Goal: Task Accomplishment & Management: Use online tool/utility

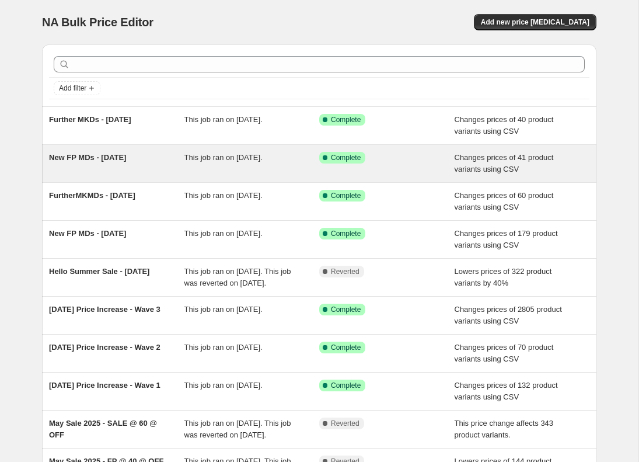
click at [105, 164] on div "New FP MDs - July 21st, 2025" at bounding box center [116, 163] width 135 height 23
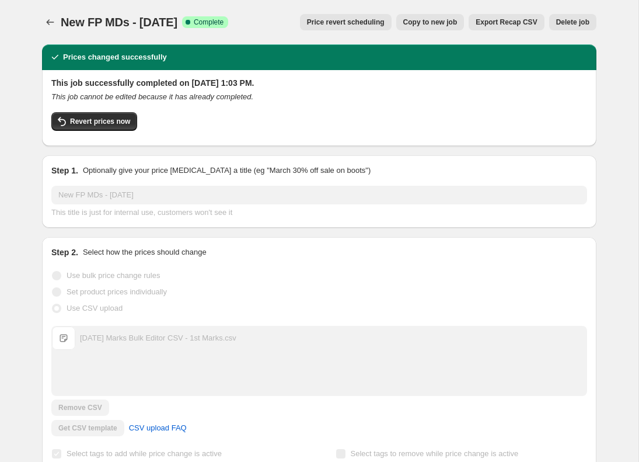
click at [122, 27] on span "New FP MDs - July 21st, 2025" at bounding box center [119, 22] width 117 height 13
copy span "New FP MDs - July 21st, 2025"
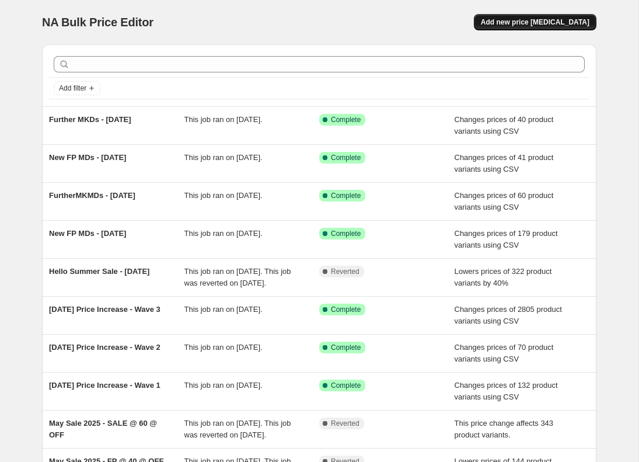
click at [526, 25] on span "Add new price change job" at bounding box center [535, 22] width 109 height 9
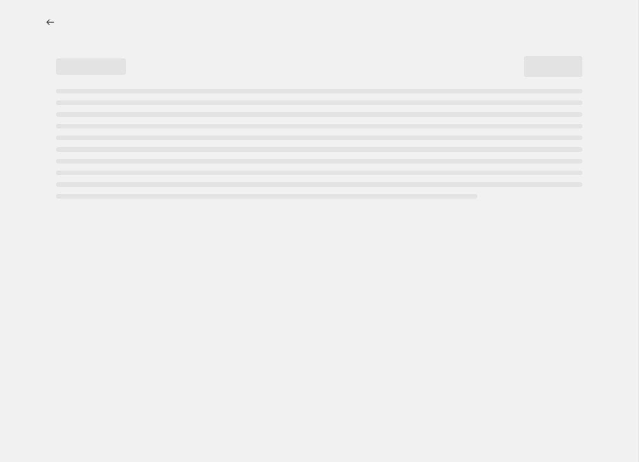
select select "percentage"
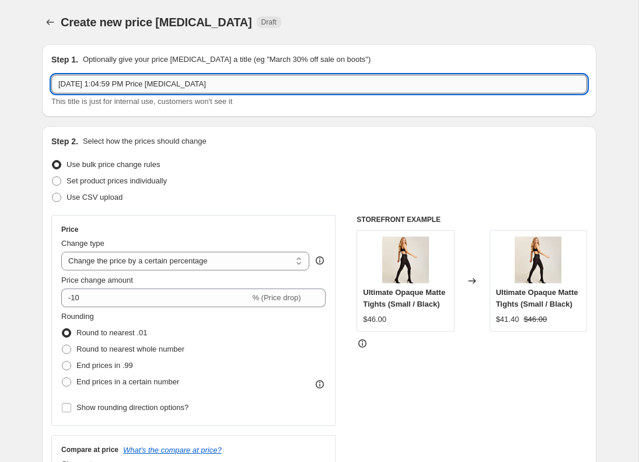
click at [197, 82] on input "Aug 15, 2025, 1:04:59 PM Price change job" at bounding box center [319, 84] width 536 height 19
paste input "New FP MDs - July 21st, 2025"
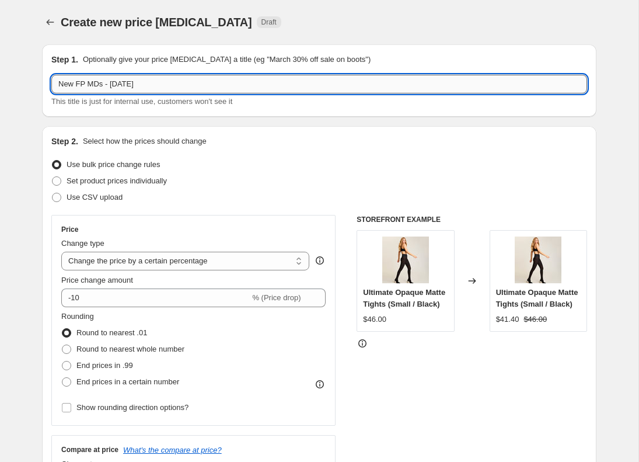
click at [113, 84] on input "New FP MDs - July 21st, 2025" at bounding box center [319, 84] width 536 height 19
click at [145, 83] on input "New FP MDs - August 21st, 2025" at bounding box center [319, 84] width 536 height 19
click at [194, 78] on input "New FP MDs - August 15th, 2025" at bounding box center [319, 84] width 536 height 19
type input "New FP MDs - August 15th, 2025"
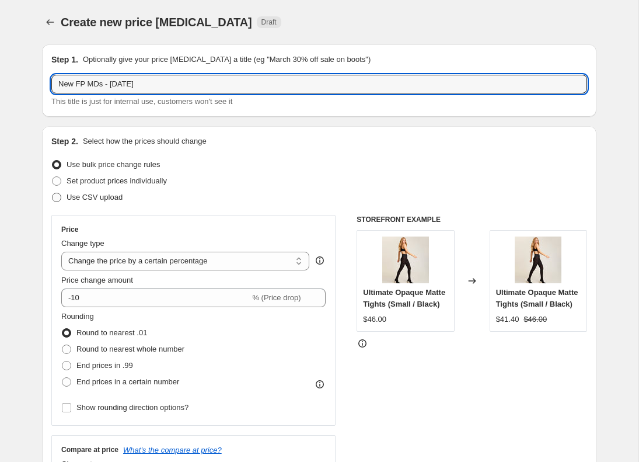
click at [104, 200] on span "Use CSV upload" at bounding box center [95, 197] width 56 height 9
click at [53, 193] on input "Use CSV upload" at bounding box center [52, 193] width 1 height 1
radio input "true"
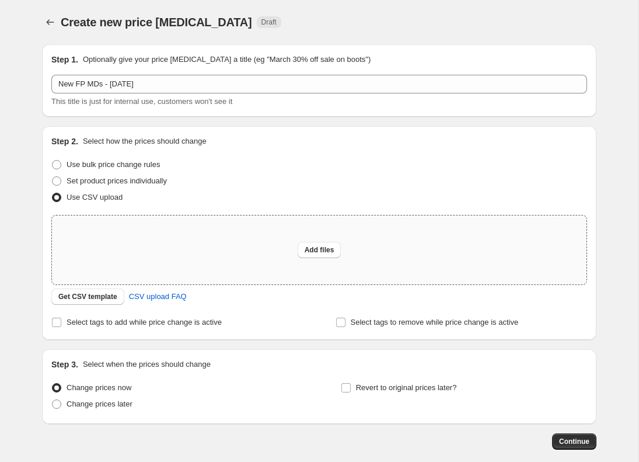
click at [306, 239] on div "Add files" at bounding box center [319, 249] width 534 height 69
type input "C:\fakepath\August 1st Marks Bulk Editor CSV - Full Price Styles Going to MD.csv"
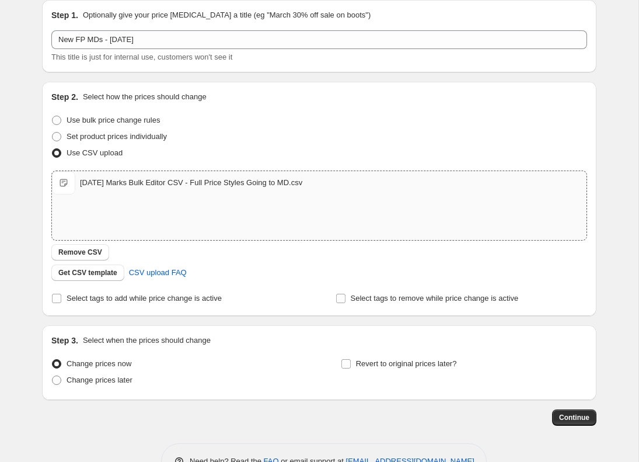
scroll to position [53, 0]
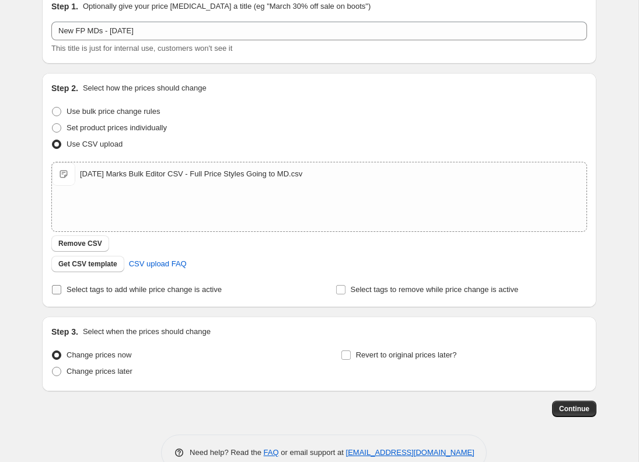
click at [142, 290] on span "Select tags to add while price change is active" at bounding box center [144, 289] width 155 height 9
click at [61, 290] on input "Select tags to add while price change is active" at bounding box center [56, 289] width 9 height 9
checkbox input "true"
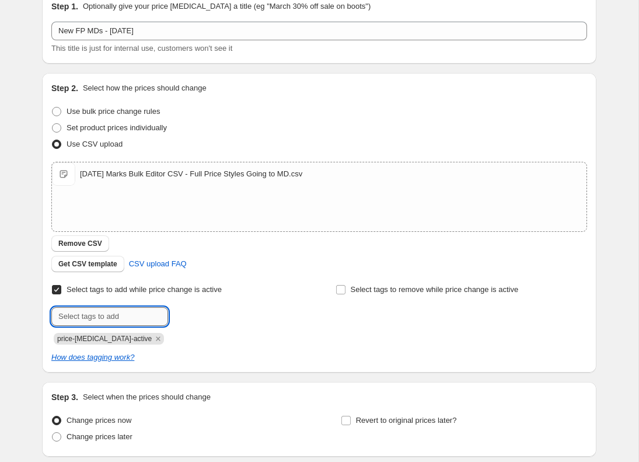
click at [102, 325] on input "text" at bounding box center [109, 316] width 117 height 19
click at [74, 319] on input "augmdbp" at bounding box center [109, 316] width 117 height 19
click at [83, 317] on input "aug25-md-bpe-" at bounding box center [109, 316] width 117 height 19
click at [139, 314] on input "aug25-fp-md-bpe-" at bounding box center [109, 316] width 117 height 19
click at [139, 314] on input "aug25-fp-md-bpe" at bounding box center [109, 316] width 117 height 19
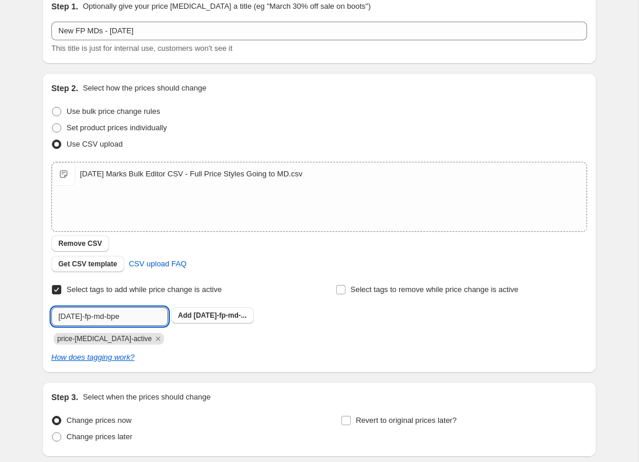
click at [139, 314] on input "aug25-fp-md-bpe" at bounding box center [109, 316] width 117 height 19
type input "aug25-fp-md-bpe"
click at [183, 318] on b "Add" at bounding box center [184, 315] width 13 height 8
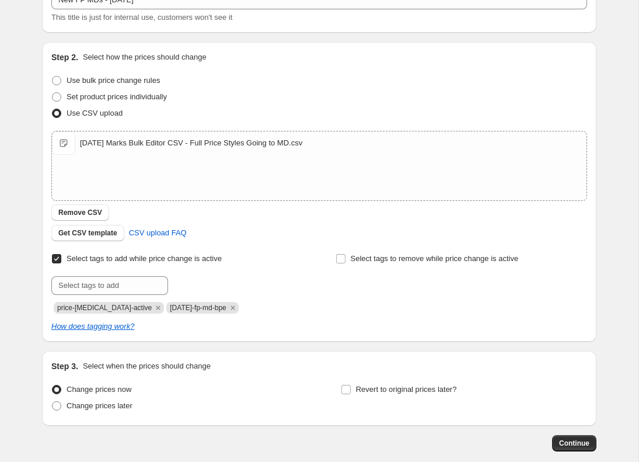
scroll to position [85, 0]
click at [153, 307] on icon "Remove price-change-job-active" at bounding box center [158, 307] width 11 height 11
click at [569, 443] on span "Continue" at bounding box center [574, 442] width 30 height 9
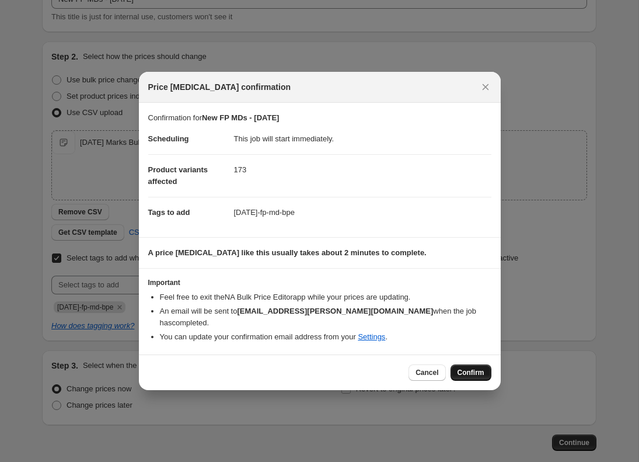
click at [467, 373] on span "Confirm" at bounding box center [470, 372] width 27 height 9
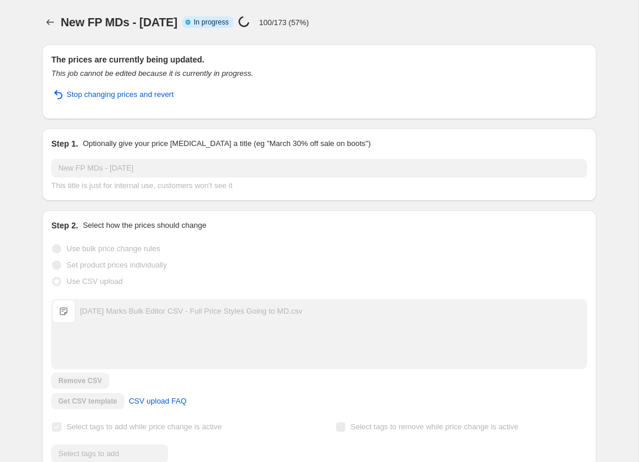
click at [106, 22] on span "New FP MDs - August 15th, 2025" at bounding box center [119, 22] width 117 height 13
copy span "New FP MDs - August 15th, 2025"
click at [415, 4] on div "New FP MDs - August 15th, 2025. This page is ready New FP MDs - August 15th, 20…" at bounding box center [319, 22] width 554 height 44
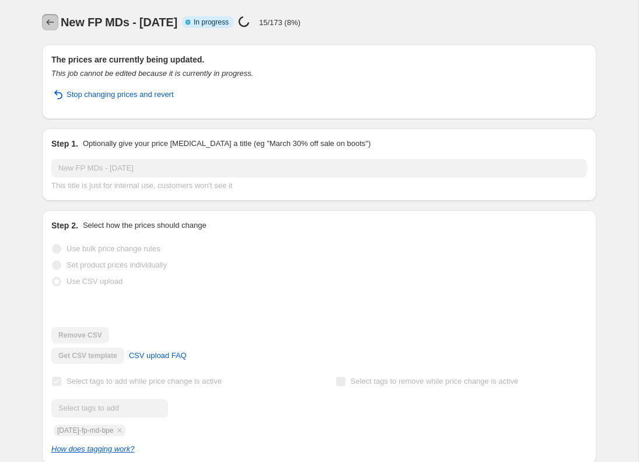
click at [46, 25] on icon "Price change jobs" at bounding box center [50, 22] width 12 height 12
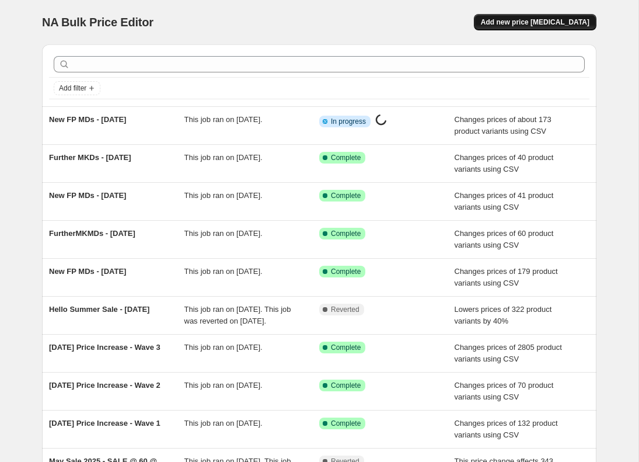
click at [565, 18] on span "Add new price change job" at bounding box center [535, 22] width 109 height 9
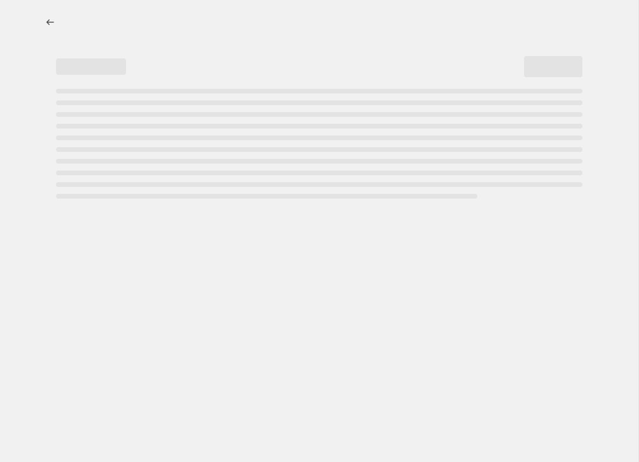
select select "percentage"
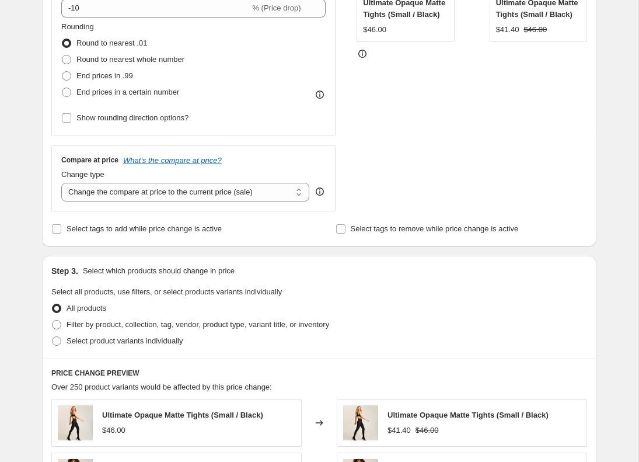
scroll to position [191, 0]
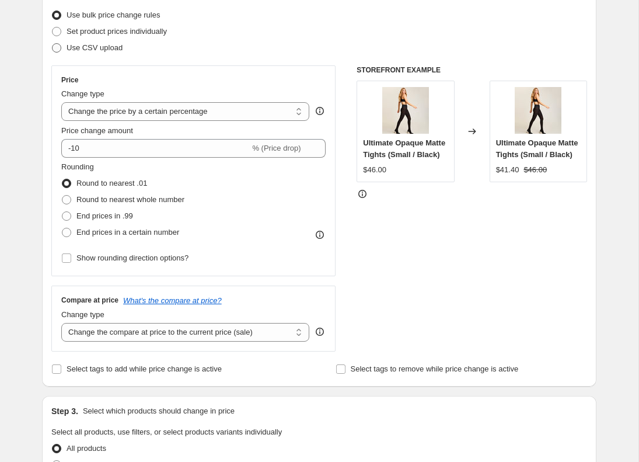
click at [102, 46] on span "Use CSV upload" at bounding box center [95, 47] width 56 height 9
click at [53, 44] on input "Use CSV upload" at bounding box center [52, 43] width 1 height 1
radio input "true"
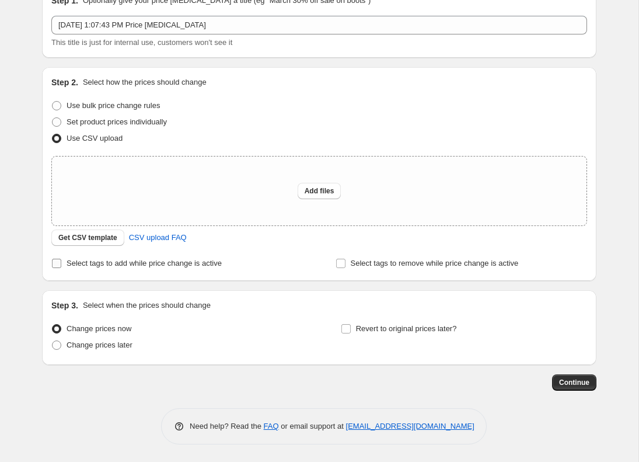
click at [109, 258] on span "Select tags to add while price change is active" at bounding box center [144, 262] width 155 height 9
click at [61, 258] on input "Select tags to add while price change is active" at bounding box center [56, 262] width 9 height 9
checkbox input "true"
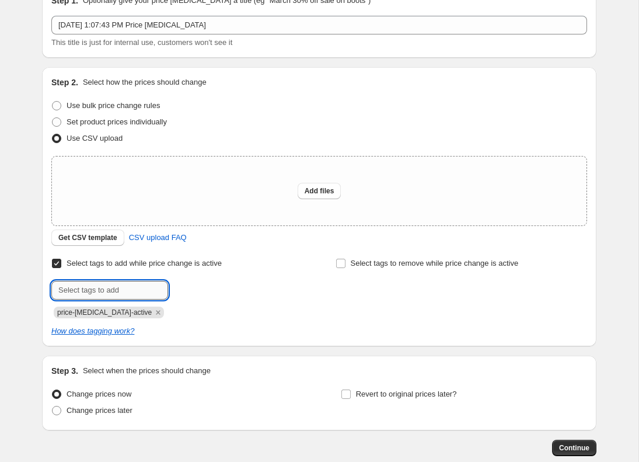
click at [107, 292] on input "text" at bounding box center [109, 290] width 117 height 19
paste input "aug25-fp-md-bpe"
click at [88, 289] on input "aug25-fp-md-bpe" at bounding box center [109, 290] width 117 height 19
type input "aug25-2nd-md-bpe"
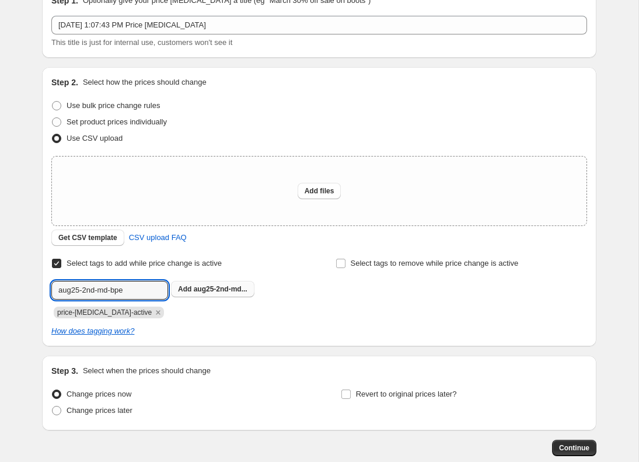
click at [210, 286] on span "aug25-2nd-md..." at bounding box center [221, 289] width 54 height 8
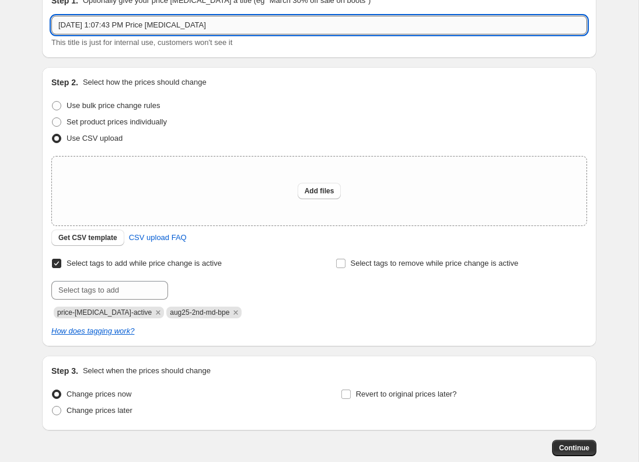
click at [134, 26] on input "Aug 15, 2025, 1:07:43 PM Price change job" at bounding box center [319, 25] width 536 height 19
paste input "New FP MDs - August 15th, 2025"
click at [72, 24] on input "New FP MDs - August 15th, 2025" at bounding box center [319, 25] width 536 height 19
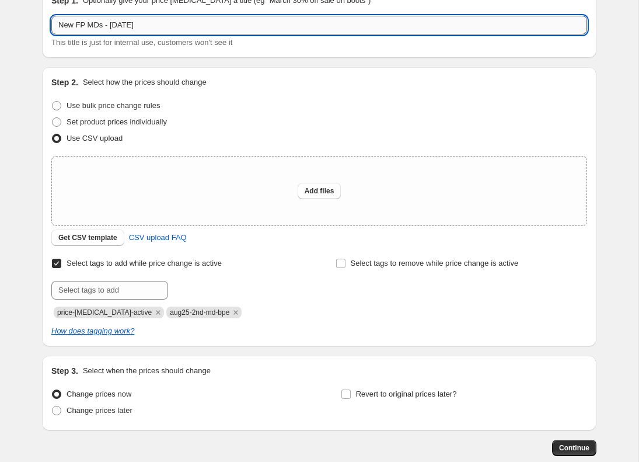
click at [72, 24] on input "New FP MDs - August 15th, 2025" at bounding box center [319, 25] width 536 height 19
drag, startPoint x: 83, startPoint y: 24, endPoint x: 56, endPoint y: 22, distance: 27.5
click at [56, 22] on input "New FP MDs - August 15th, 2025" at bounding box center [319, 25] width 536 height 19
click at [97, 27] on input "Further MDs - August 15th, 2025" at bounding box center [319, 25] width 536 height 19
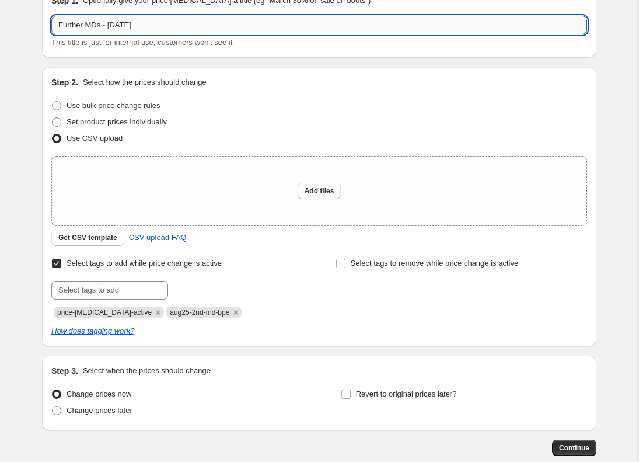
drag, startPoint x: 102, startPoint y: 29, endPoint x: 89, endPoint y: 27, distance: 12.4
click at [89, 27] on input "Further MDs - August 15th, 2025" at bounding box center [319, 25] width 536 height 19
type input "Further Mark - [DATE]"
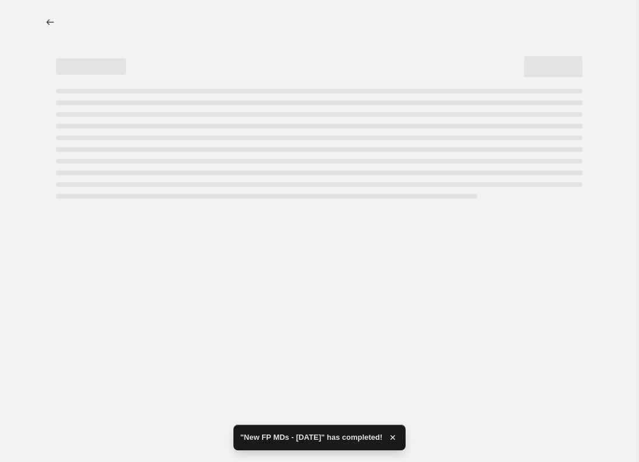
scroll to position [0, 0]
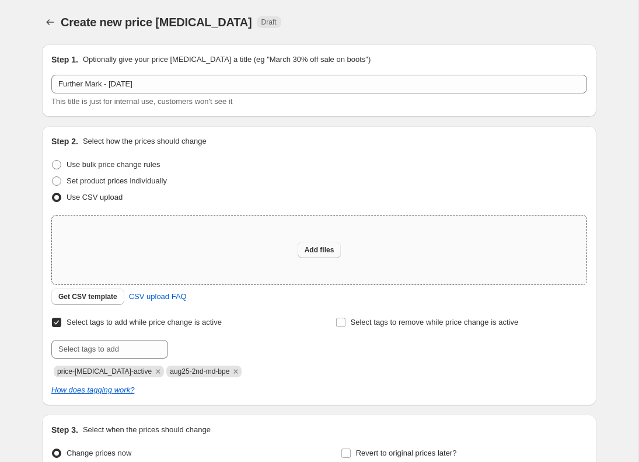
click at [313, 248] on span "Add files" at bounding box center [320, 249] width 30 height 9
type input "C:\fakepath\August 2nd 3rd 4th Marks Bulk Editor CSV - MD Styles for Further Ma…"
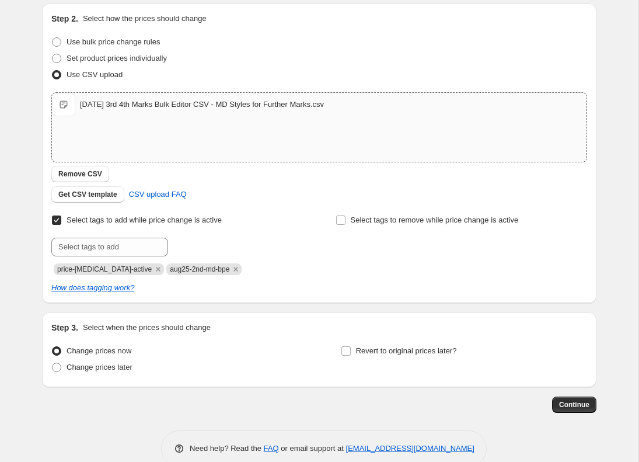
scroll to position [124, 0]
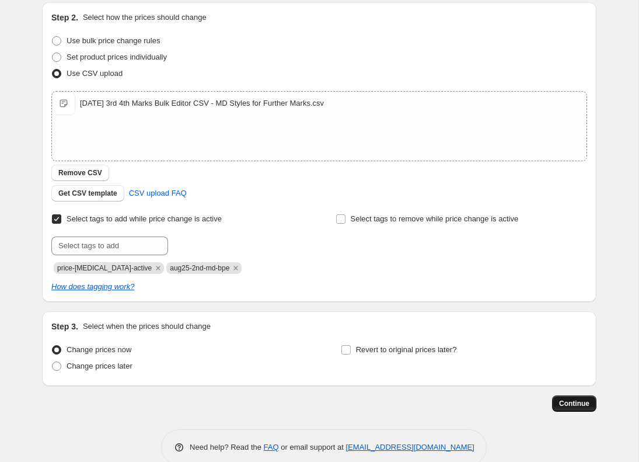
click at [573, 405] on span "Continue" at bounding box center [574, 403] width 30 height 9
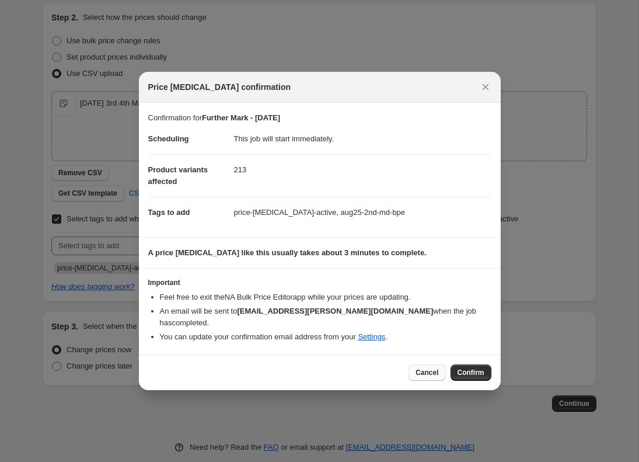
click at [422, 371] on span "Cancel" at bounding box center [426, 372] width 23 height 9
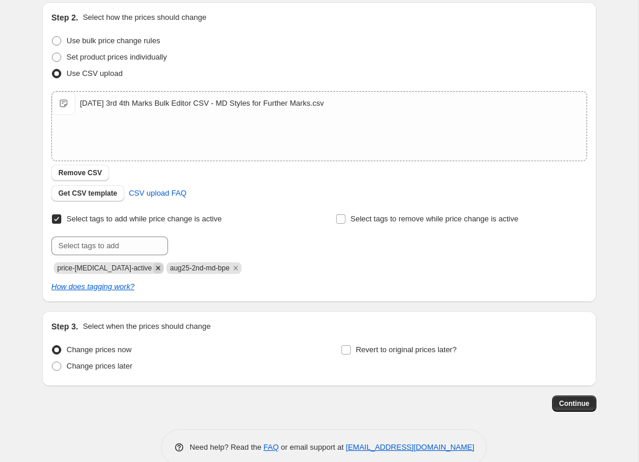
click at [153, 269] on icon "Remove price-change-job-active" at bounding box center [158, 268] width 11 height 11
click at [568, 393] on div "Step 1. Optionally give your price change job a title (eg "March 30% off sale o…" at bounding box center [315, 161] width 564 height 500
click at [571, 406] on span "Continue" at bounding box center [574, 403] width 30 height 9
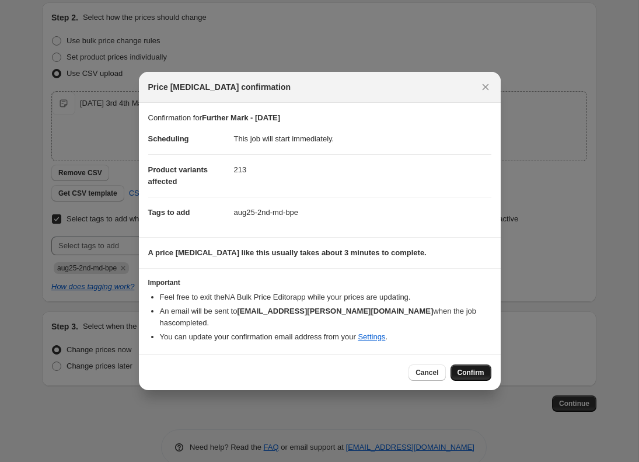
click at [467, 374] on span "Confirm" at bounding box center [470, 372] width 27 height 9
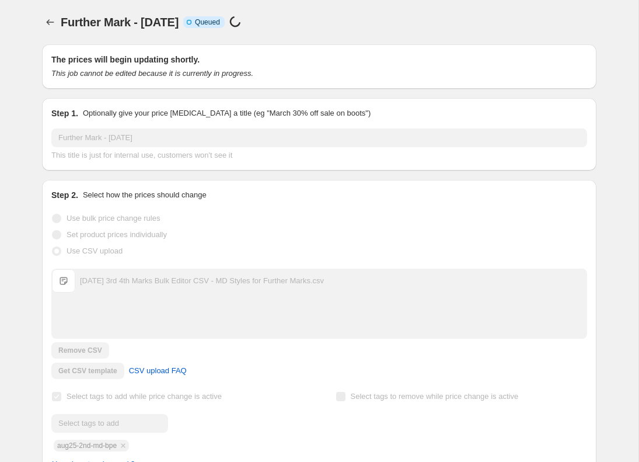
click at [525, 63] on h2 "The prices will begin updating shortly." at bounding box center [319, 60] width 536 height 12
